Goal: Transaction & Acquisition: Purchase product/service

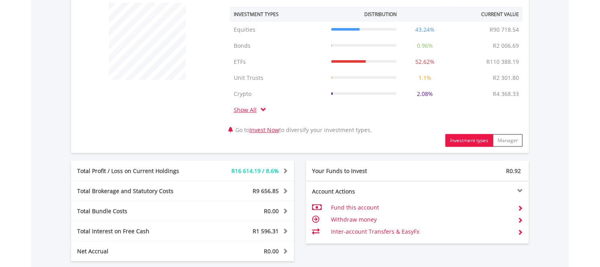
scroll to position [402, 0]
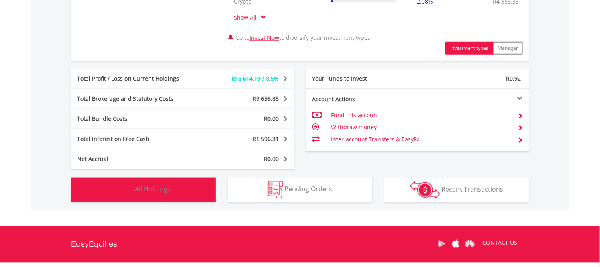
click at [166, 191] on span "All Holdings" at bounding box center [153, 189] width 36 height 9
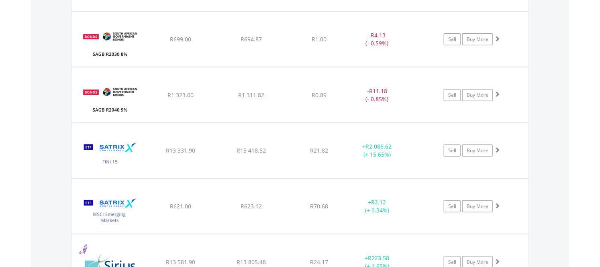
scroll to position [0, 0]
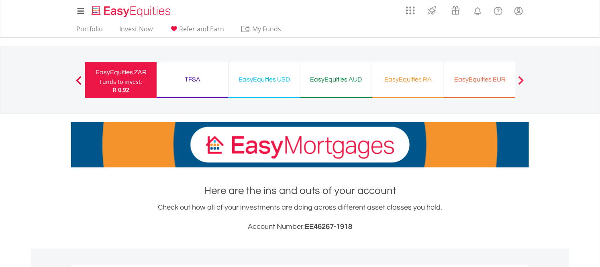
click at [203, 80] on div "TFSA" at bounding box center [193, 79] width 62 height 11
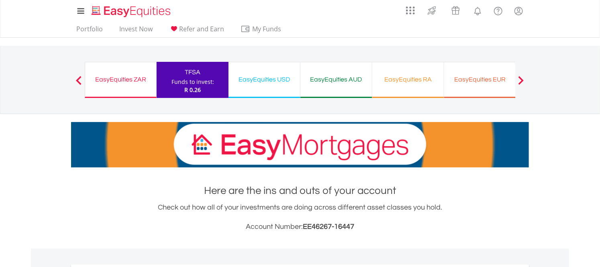
click at [258, 82] on div "EasyEquities USD" at bounding box center [264, 79] width 62 height 11
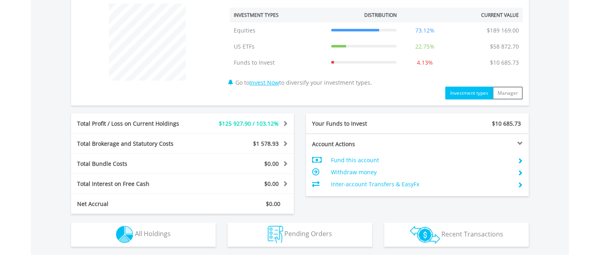
scroll to position [312, 0]
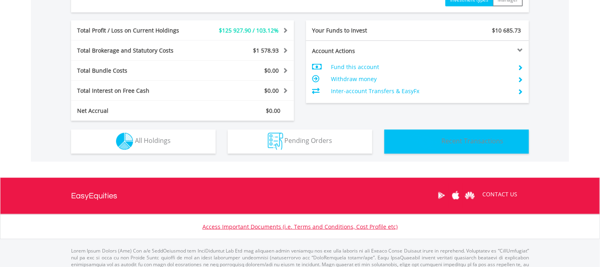
click at [458, 141] on span "Recent Transactions" at bounding box center [473, 141] width 62 height 9
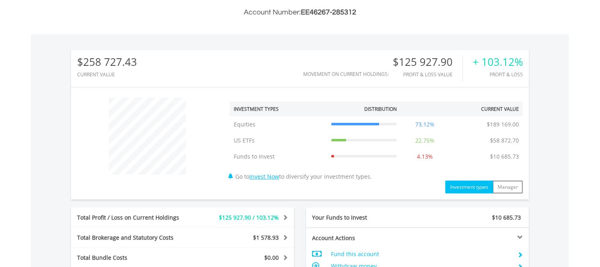
scroll to position [0, 0]
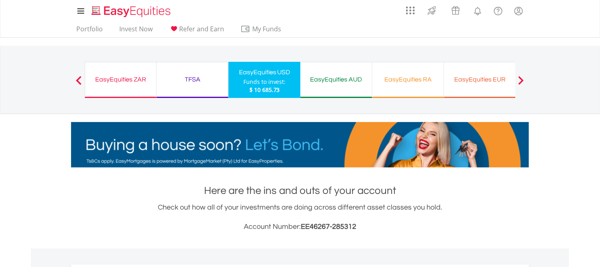
click at [328, 82] on div "EasyEquities AUD" at bounding box center [336, 79] width 62 height 11
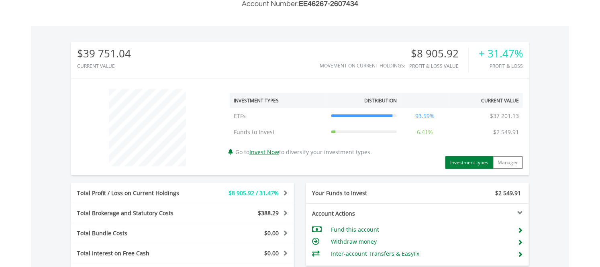
scroll to position [357, 0]
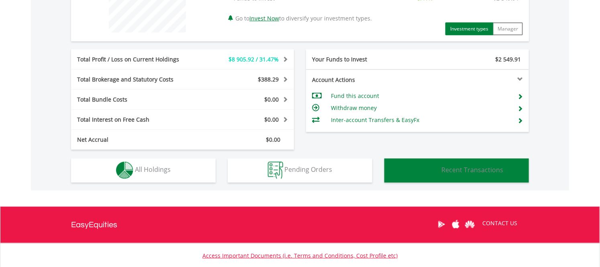
click at [439, 172] on img "button" at bounding box center [425, 171] width 30 height 18
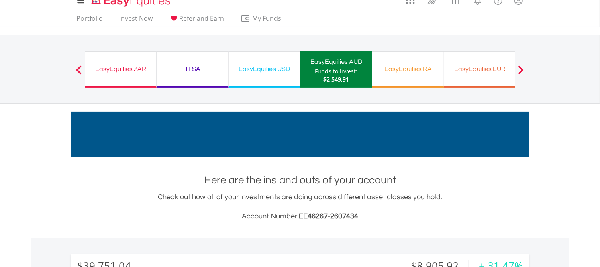
scroll to position [0, 0]
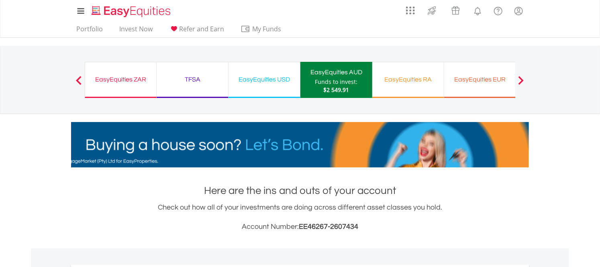
click at [477, 81] on div "EasyEquities EUR" at bounding box center [480, 79] width 62 height 11
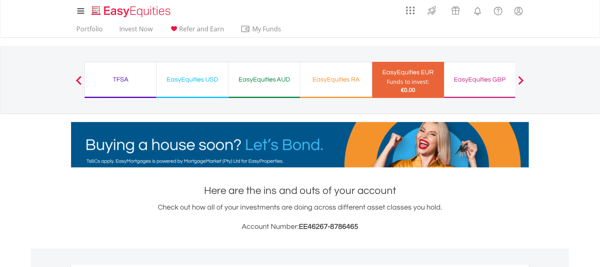
click at [481, 82] on div "EasyEquities GBP" at bounding box center [480, 79] width 62 height 11
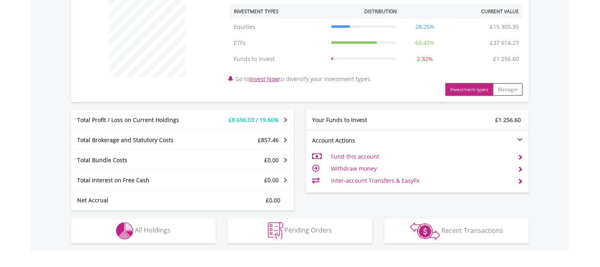
scroll to position [428, 0]
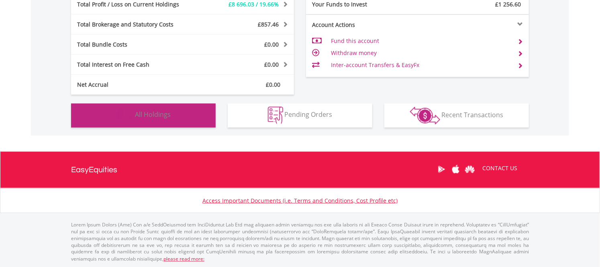
click at [170, 119] on button "Holdings All Holdings" at bounding box center [143, 116] width 145 height 24
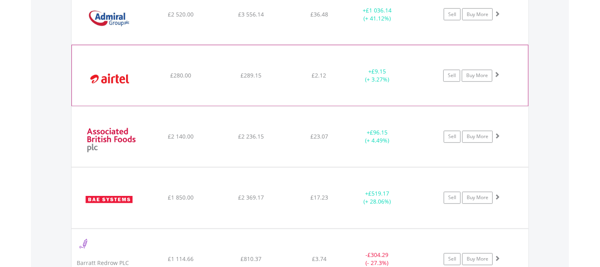
scroll to position [713, 0]
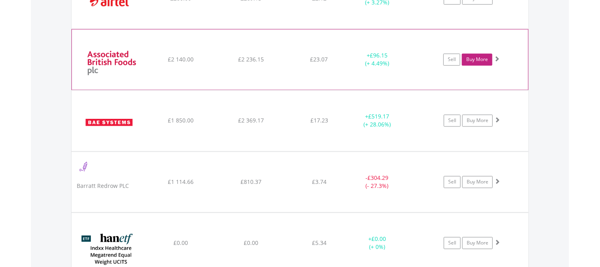
click at [473, 58] on link "Buy More" at bounding box center [477, 59] width 31 height 12
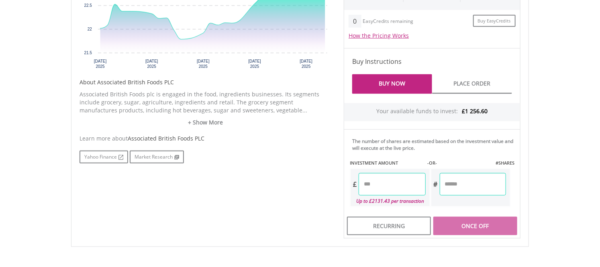
scroll to position [448, 0]
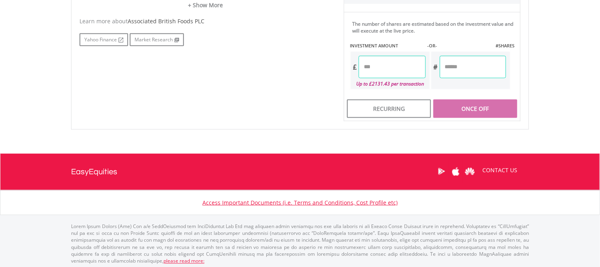
click at [375, 63] on input "number" at bounding box center [392, 67] width 67 height 23
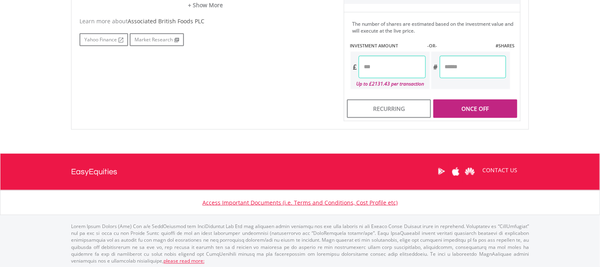
type input "*****"
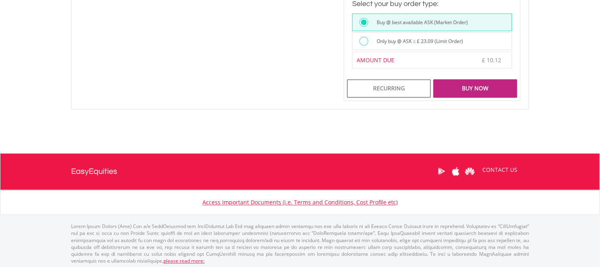
scroll to position [614, 0]
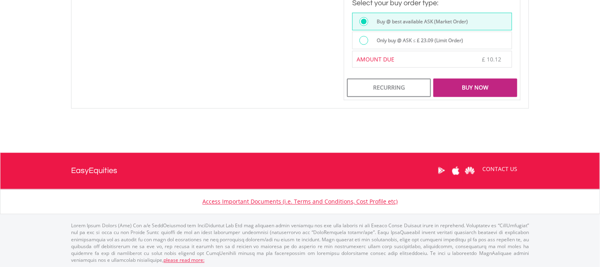
click at [468, 82] on div "Buy Now" at bounding box center [476, 88] width 84 height 18
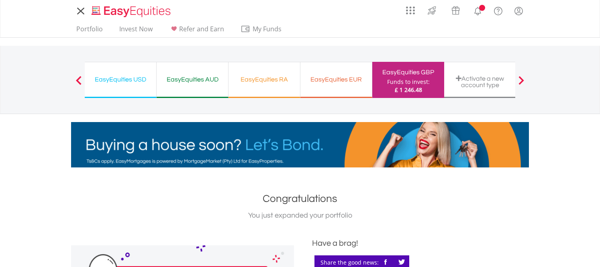
scroll to position [268, 0]
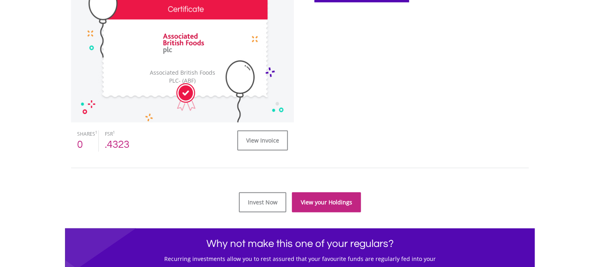
click at [336, 205] on link "View your Holdings" at bounding box center [326, 202] width 69 height 20
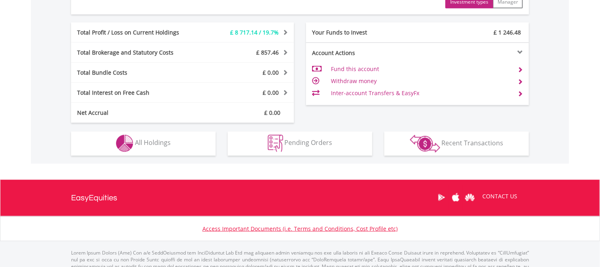
scroll to position [402, 0]
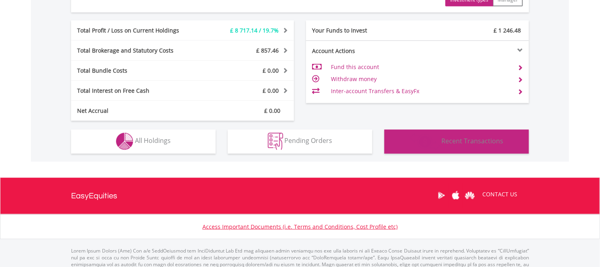
click at [454, 142] on span "Recent Transactions" at bounding box center [473, 141] width 62 height 9
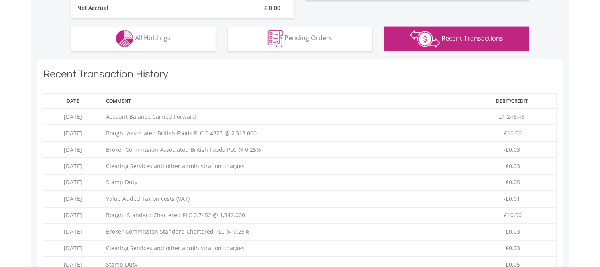
scroll to position [563, 0]
